Goal: Consume media (video, audio): Watch videos, listen to music or podcasts

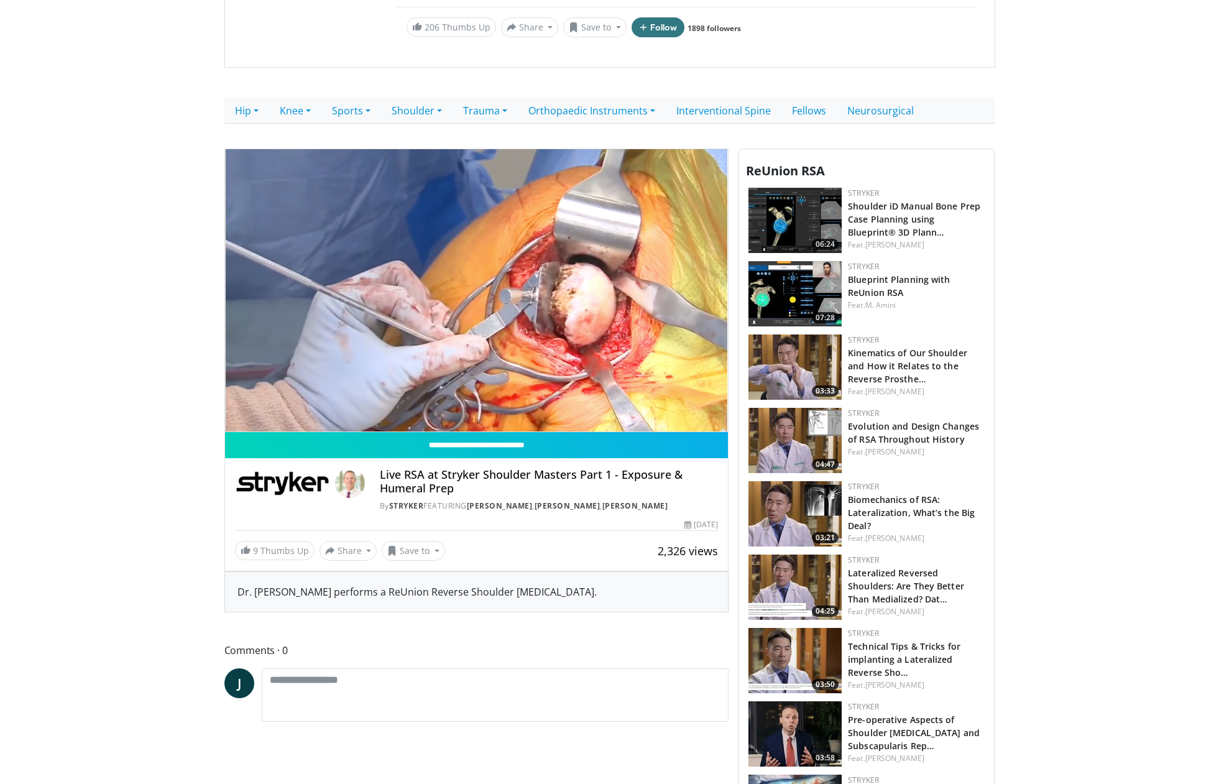
scroll to position [186, 0]
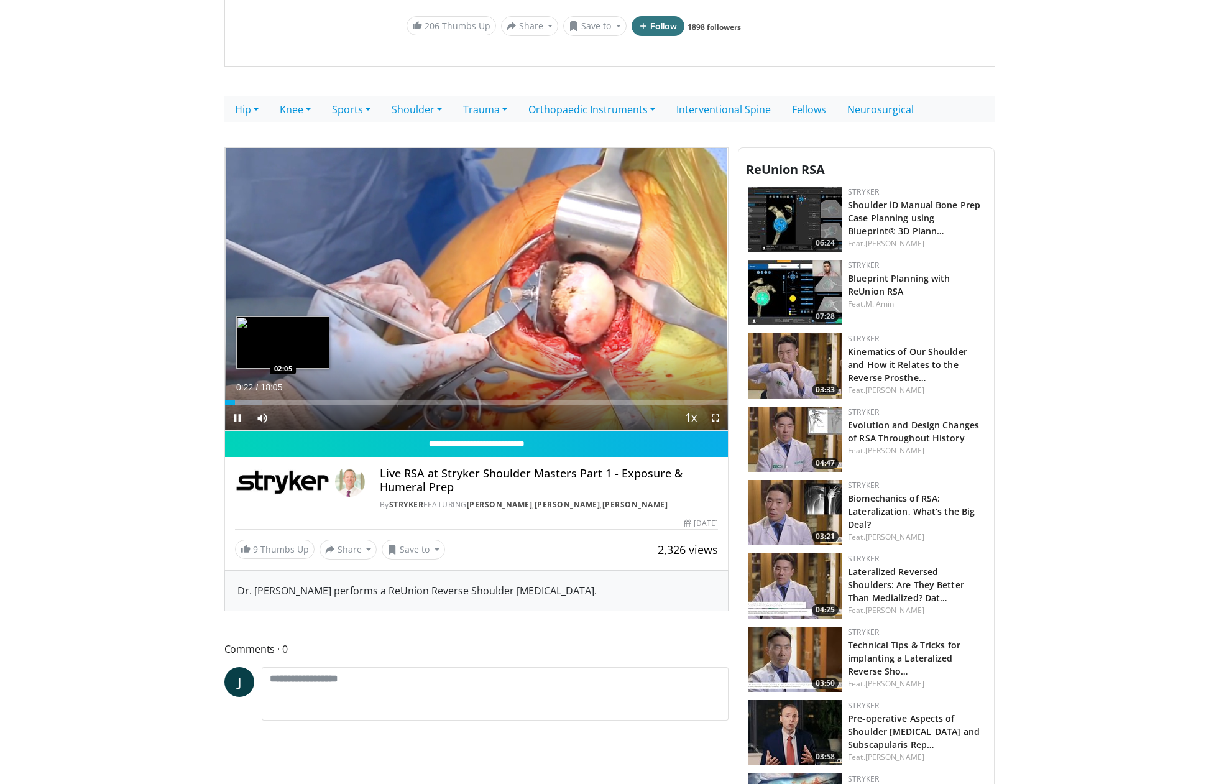
click at [283, 402] on div "10 seconds Tap to unmute" at bounding box center [476, 289] width 503 height 283
click at [295, 402] on div "Loaded : 7.31% 00:22 02:31" at bounding box center [476, 402] width 503 height 5
click at [239, 416] on span "Video Player" at bounding box center [237, 417] width 25 height 25
click at [321, 401] on div "Progress Bar" at bounding box center [311, 402] width 32 height 5
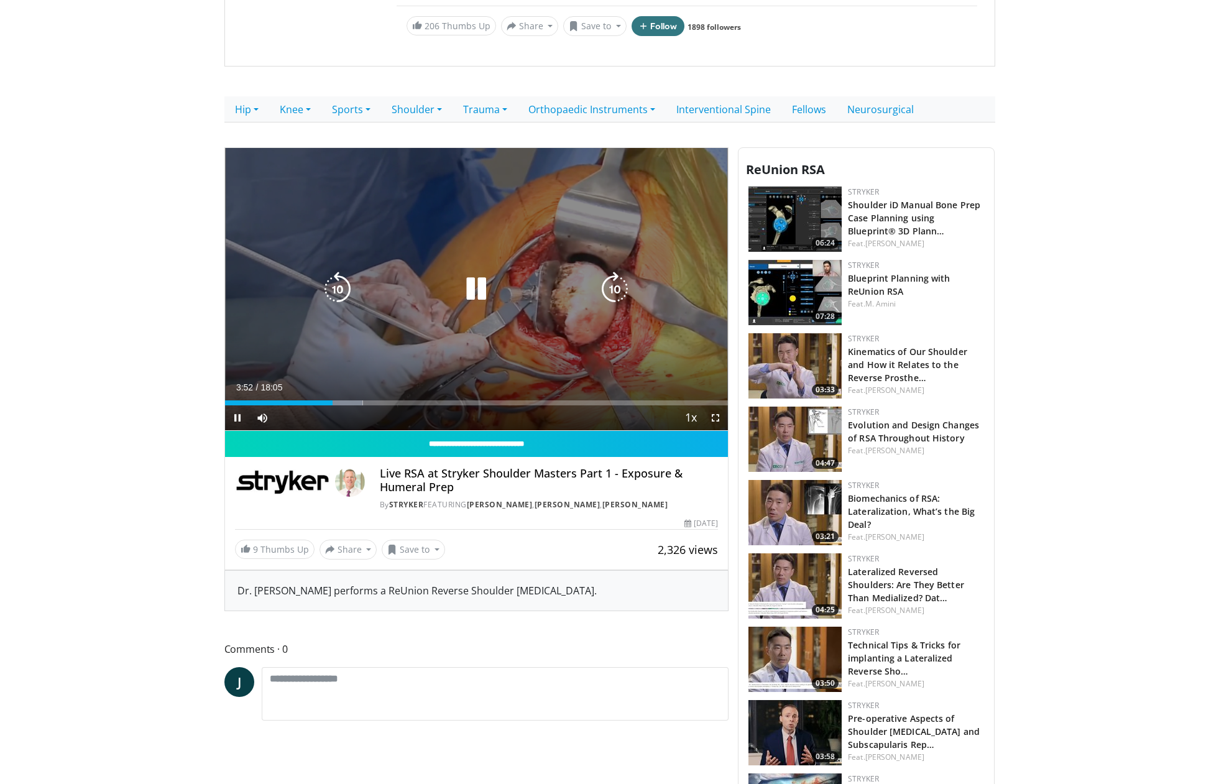
click at [489, 288] on icon "Video Player" at bounding box center [476, 289] width 35 height 35
click at [469, 295] on icon "Video Player" at bounding box center [476, 289] width 35 height 35
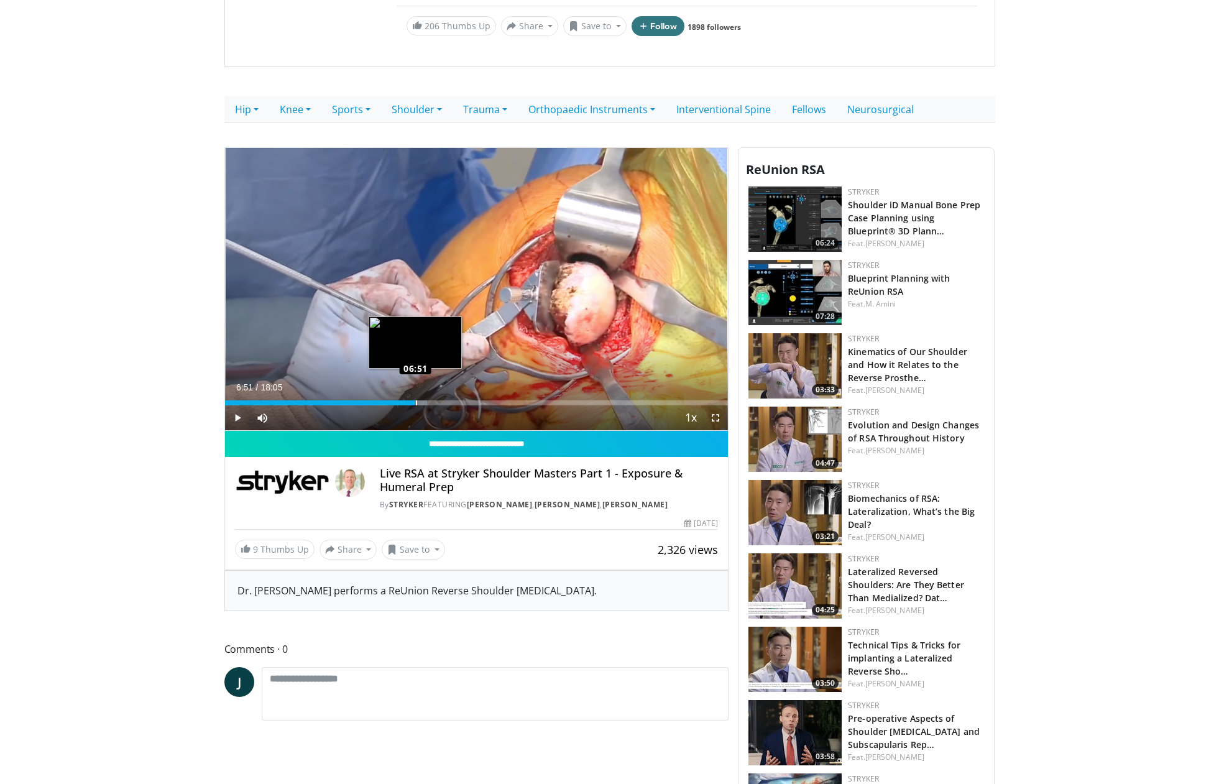
click at [415, 400] on div "Loaded : 40.22% 06:51 06:51" at bounding box center [476, 402] width 503 height 5
click at [441, 403] on div "Loaded : 43.87% 07:47 07:47" at bounding box center [476, 402] width 503 height 5
click at [432, 402] on div "Loaded : 49.81% 08:00 07:27" at bounding box center [476, 402] width 503 height 5
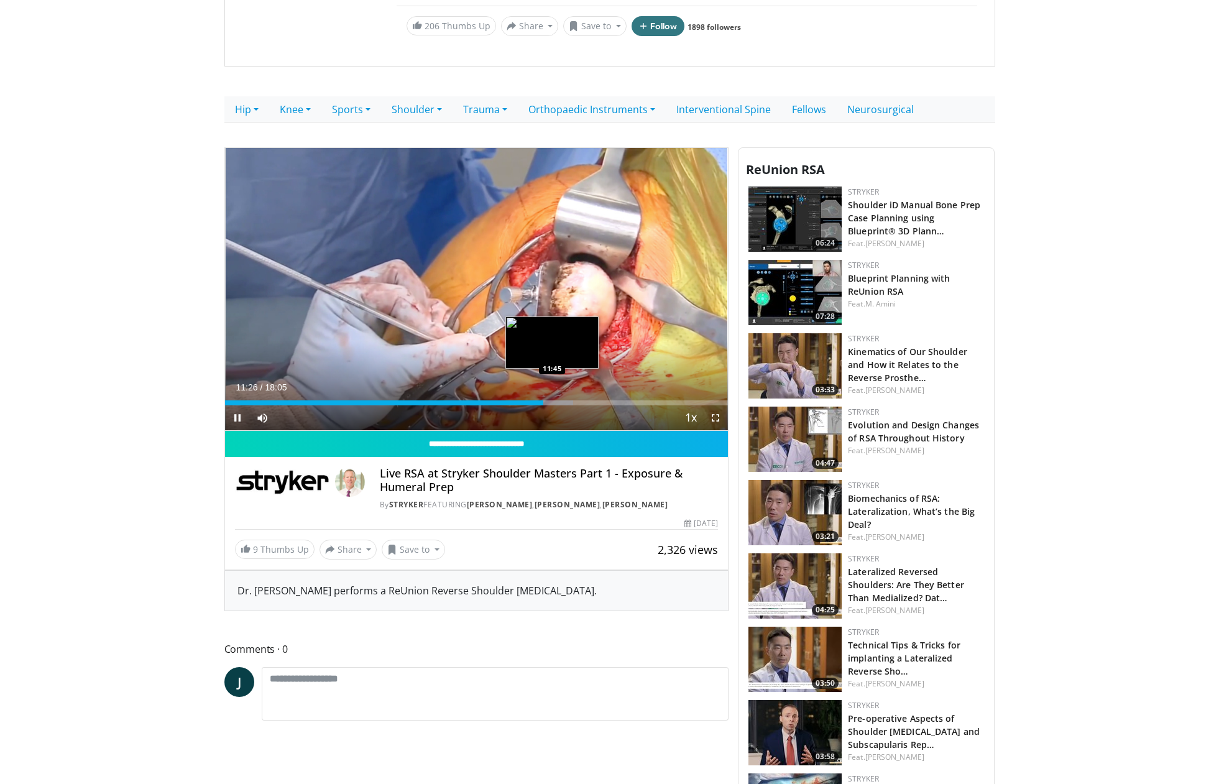
click at [552, 398] on div "Loaded : 69.19% 11:26 11:45" at bounding box center [476, 399] width 503 height 12
click at [540, 404] on div "11:50" at bounding box center [389, 402] width 329 height 5
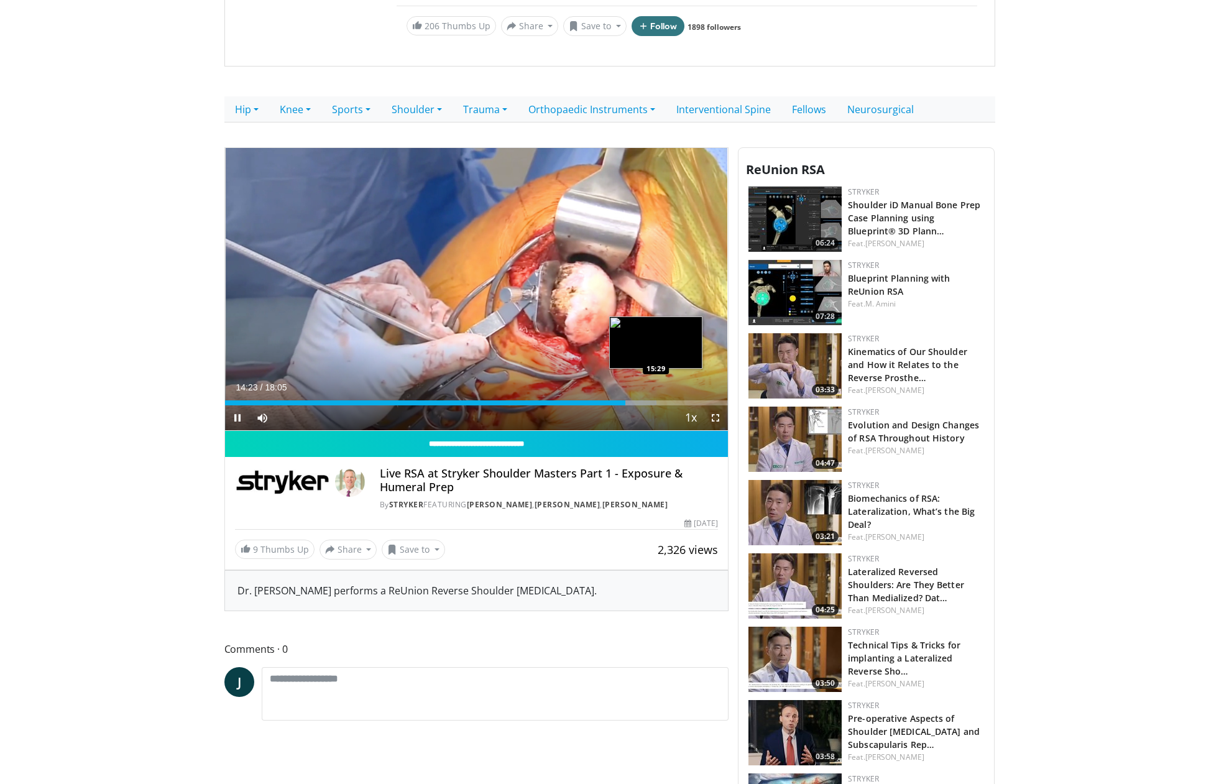
click at [656, 402] on div "Progress Bar" at bounding box center [633, 402] width 45 height 5
click at [672, 402] on div "Loaded : 87.64% 15:31 16:04" at bounding box center [476, 402] width 503 height 5
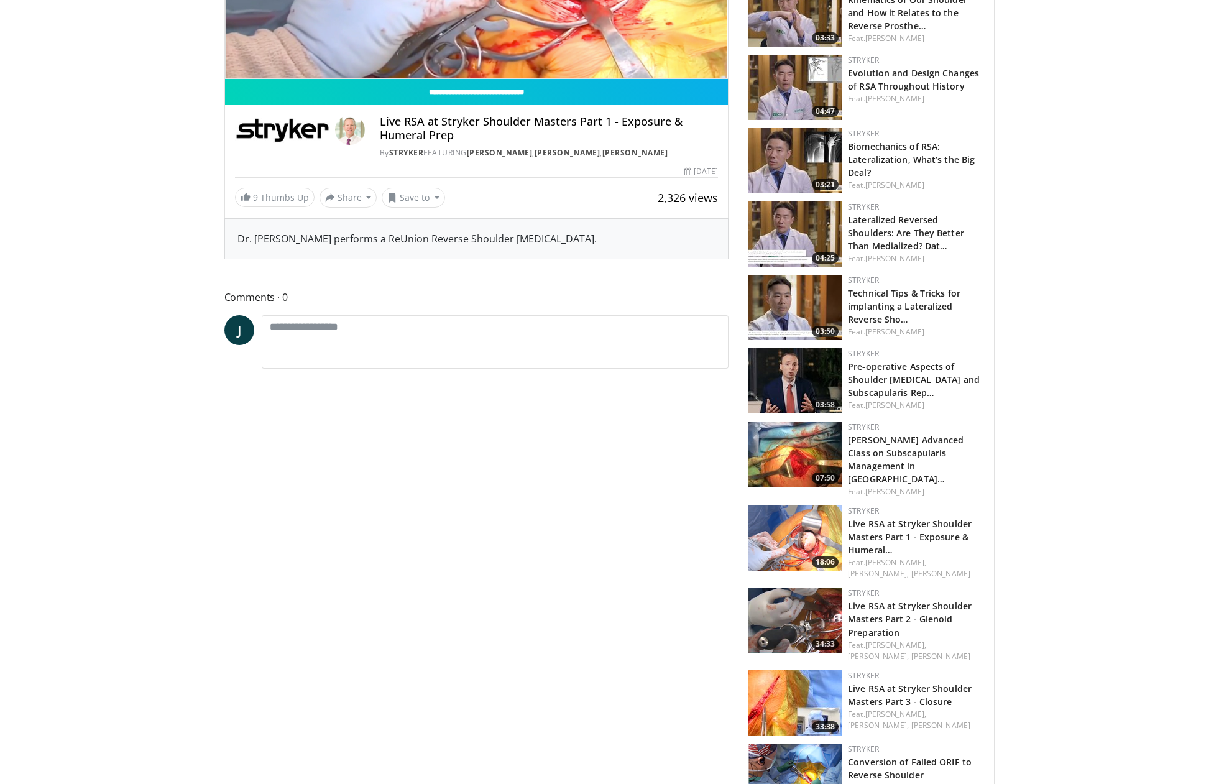
scroll to position [559, 0]
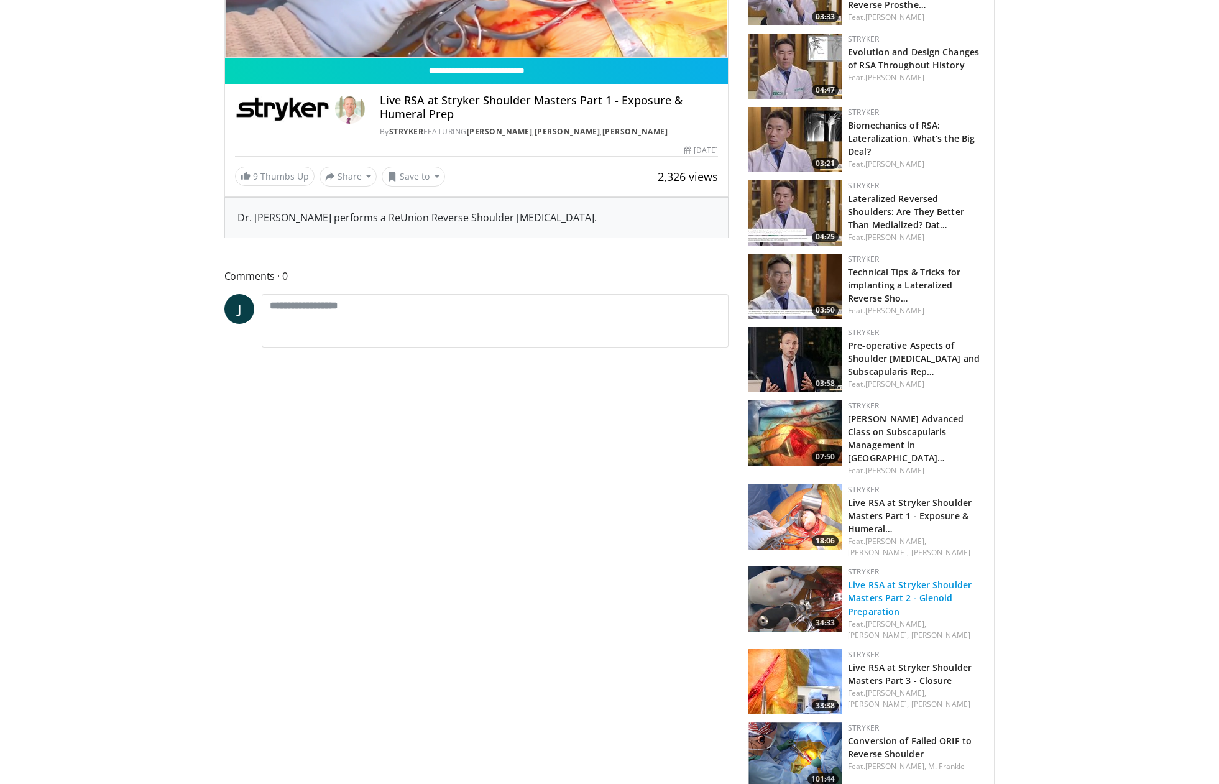
click at [919, 588] on link "Live RSA at Stryker Shoulder Masters Part 2 - Glenoid Preparation" at bounding box center [910, 598] width 124 height 38
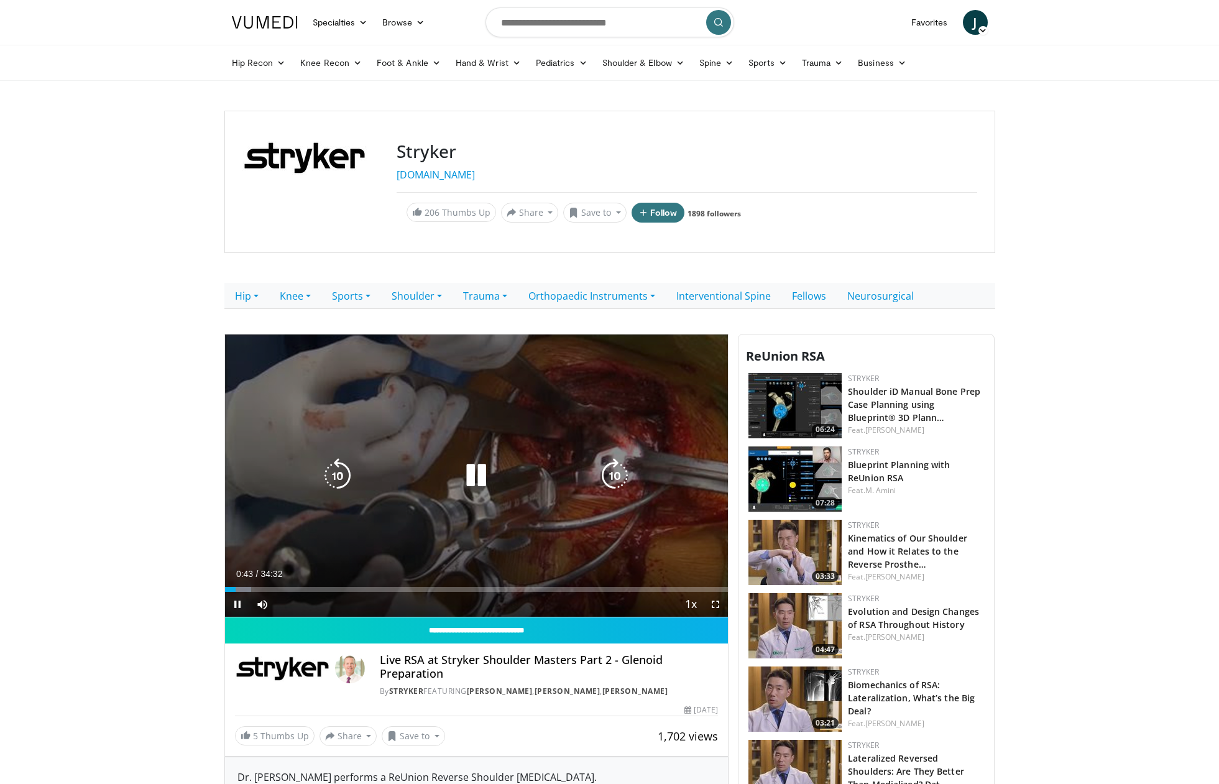
click at [484, 471] on icon "Video Player" at bounding box center [476, 475] width 35 height 35
